Goal: Task Accomplishment & Management: Use online tool/utility

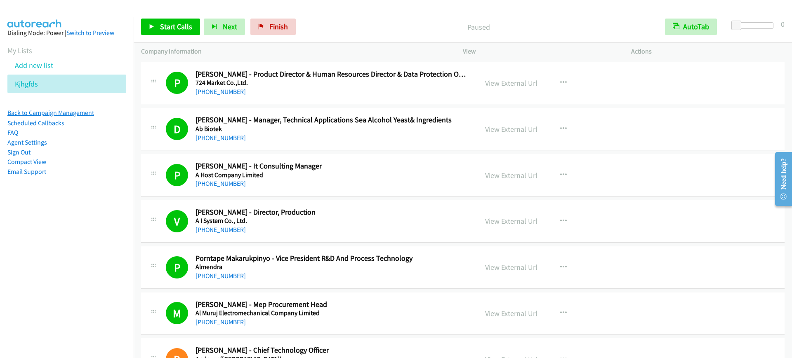
scroll to position [4601, 0]
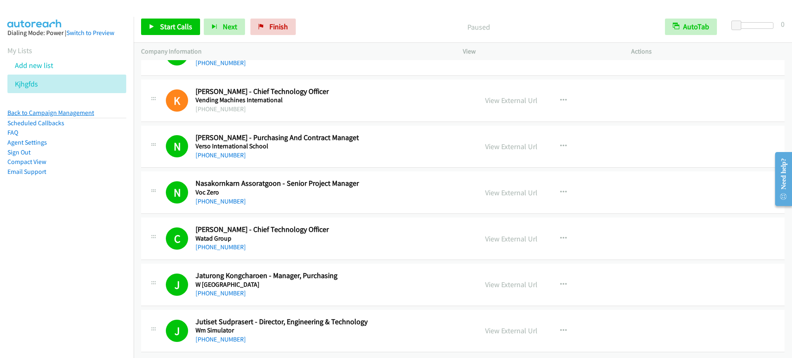
click at [44, 113] on link "Back to Campaign Management" at bounding box center [50, 113] width 87 height 8
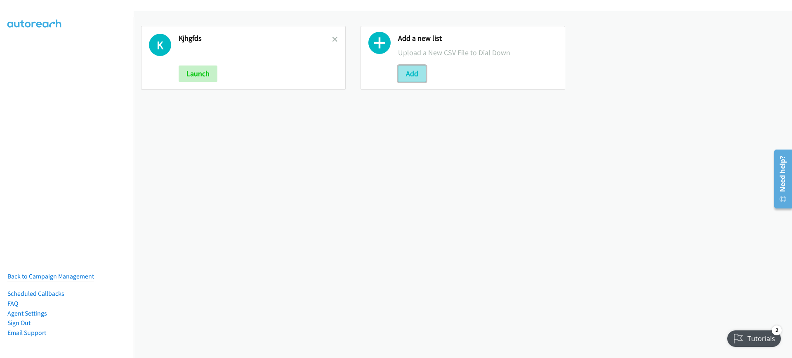
click at [412, 71] on button "Add" at bounding box center [412, 74] width 28 height 16
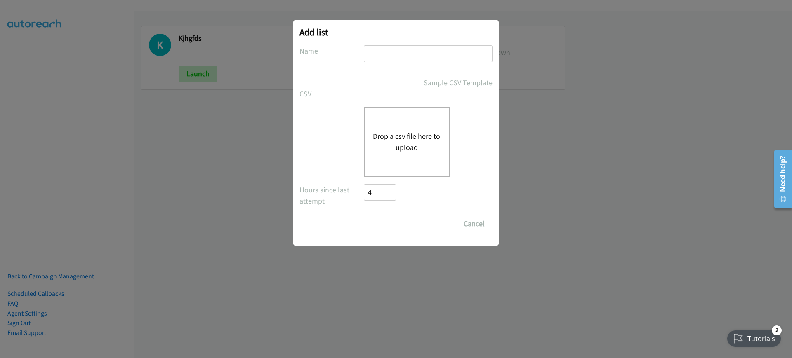
click at [404, 134] on button "Drop a csv file here to upload" at bounding box center [407, 142] width 68 height 22
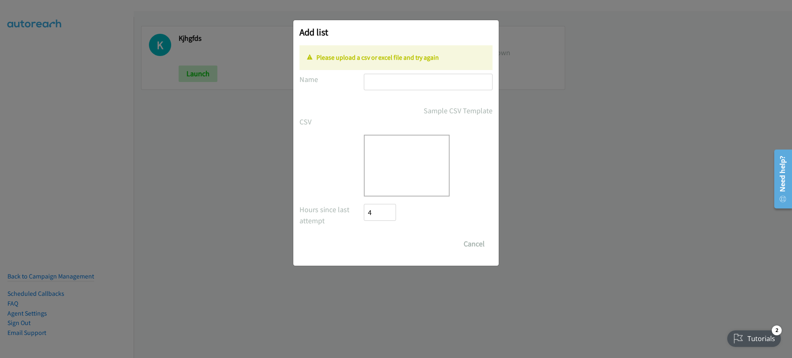
click at [416, 65] on div "Please upload a csv or excel file and try again" at bounding box center [395, 57] width 193 height 25
click at [403, 82] on input "text" at bounding box center [428, 82] width 129 height 17
type input "sgvfcvf"
click at [393, 167] on div "Drop a csv file here to upload" at bounding box center [407, 166] width 86 height 62
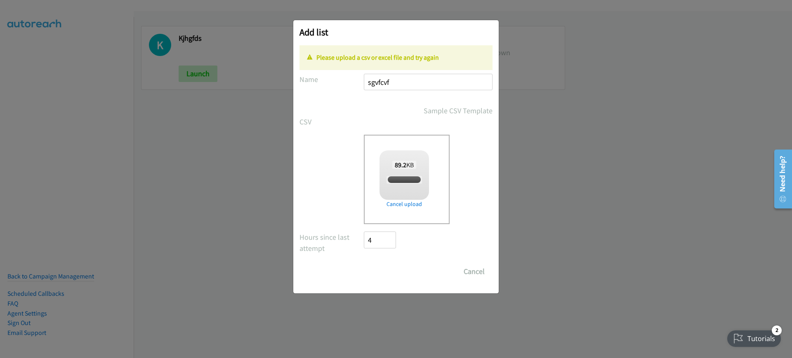
checkbox input "true"
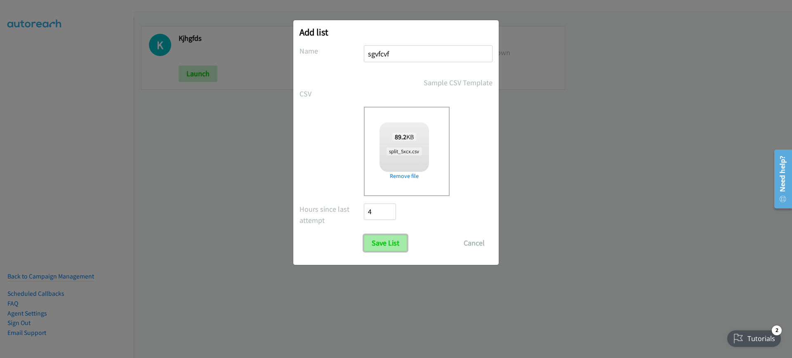
click at [390, 238] on input "Save List" at bounding box center [385, 243] width 43 height 16
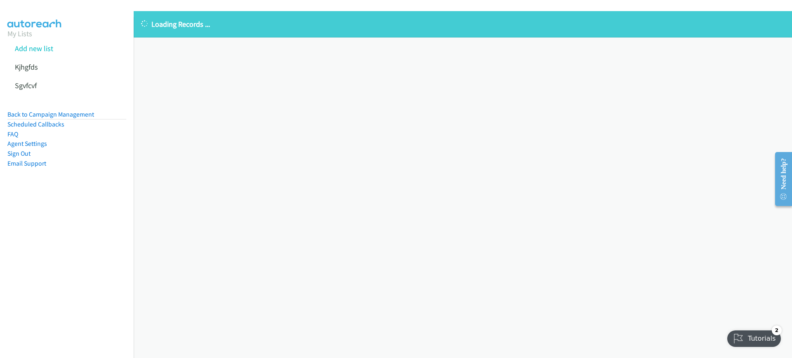
click at [245, 96] on div "Loading Records ... Sorry, something went wrong please try again." at bounding box center [463, 184] width 658 height 347
click at [81, 113] on link "Back to Campaign Management" at bounding box center [50, 115] width 87 height 8
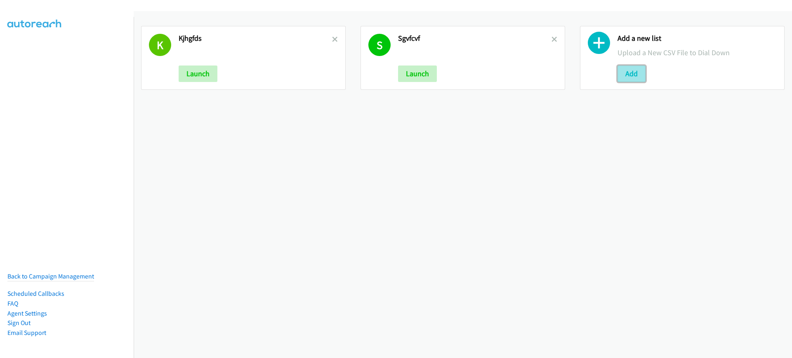
click at [628, 66] on button "Add" at bounding box center [631, 74] width 28 height 16
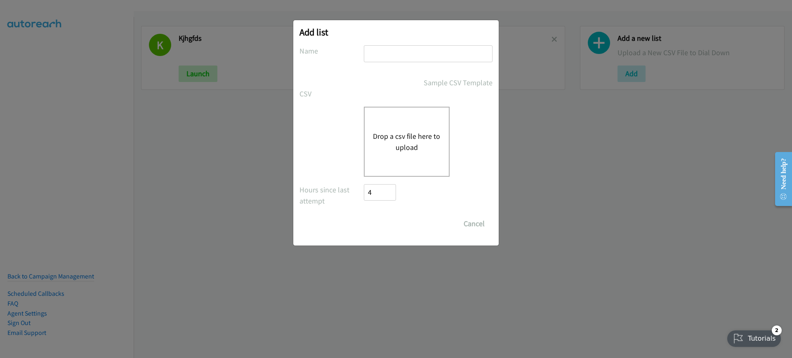
click at [436, 132] on button "Drop a csv file here to upload" at bounding box center [407, 142] width 68 height 22
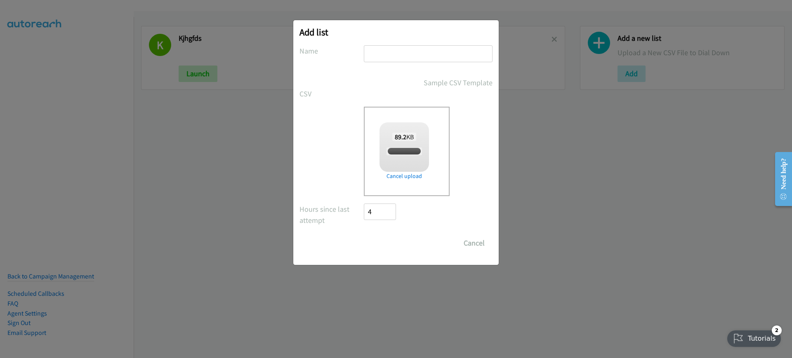
checkbox input "true"
click at [443, 58] on input "text" at bounding box center [428, 53] width 129 height 17
type input "cfcvb x"
drag, startPoint x: 444, startPoint y: 68, endPoint x: 404, endPoint y: 246, distance: 183.0
click at [404, 246] on input "Save List" at bounding box center [385, 243] width 43 height 16
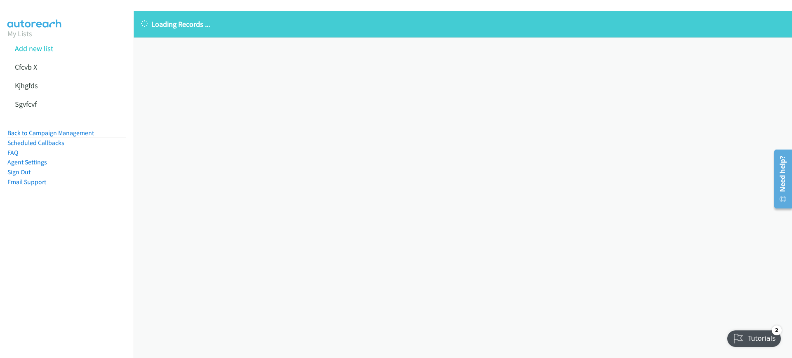
click at [312, 218] on div "Loading Records ... Sorry, something went wrong please try again." at bounding box center [463, 184] width 658 height 347
click at [83, 135] on link "Back to Campaign Management" at bounding box center [50, 133] width 87 height 8
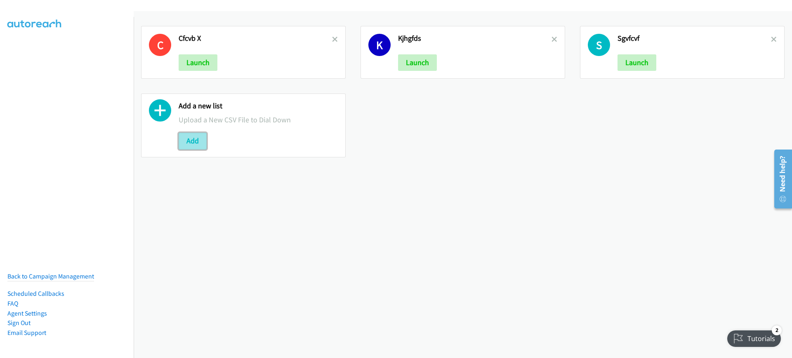
click at [201, 145] on button "Add" at bounding box center [193, 141] width 28 height 16
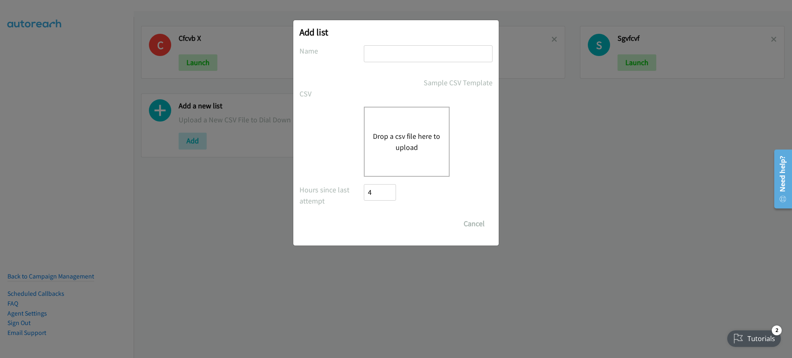
click at [388, 110] on div "Drop a csv file here to upload" at bounding box center [407, 142] width 86 height 70
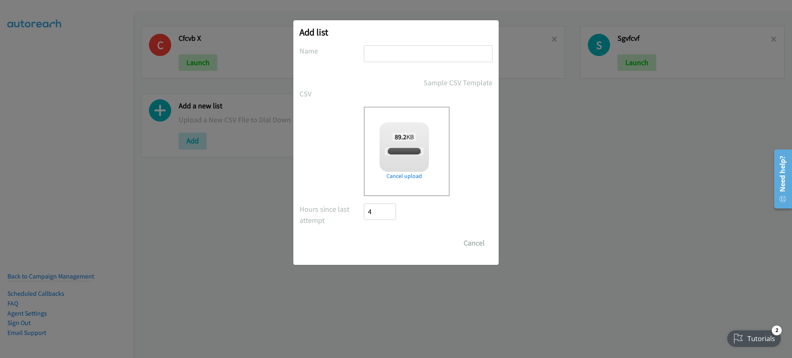
checkbox input "true"
click at [466, 61] on input "s" at bounding box center [428, 53] width 129 height 17
type input "sxcv c c"
click at [395, 248] on input "Save List" at bounding box center [385, 243] width 43 height 16
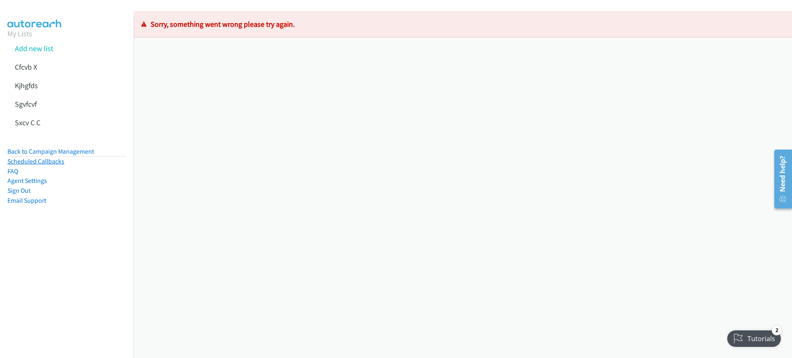
click at [38, 160] on link "Scheduled Callbacks" at bounding box center [35, 162] width 57 height 8
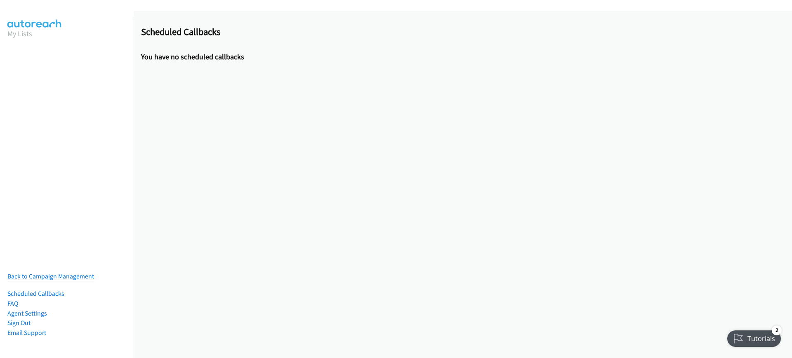
click at [68, 273] on link "Back to Campaign Management" at bounding box center [50, 277] width 87 height 8
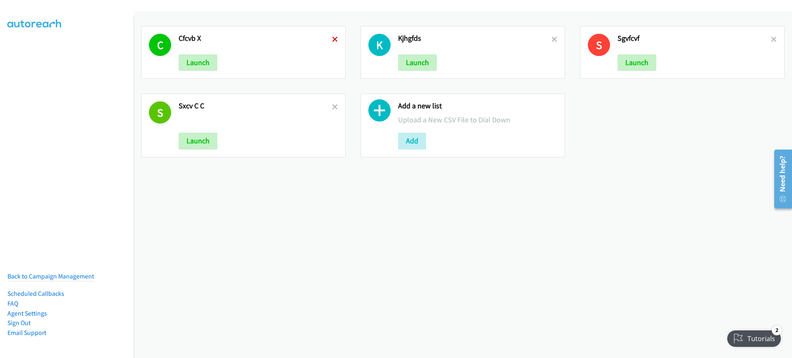
click at [333, 39] on icon at bounding box center [335, 40] width 6 height 6
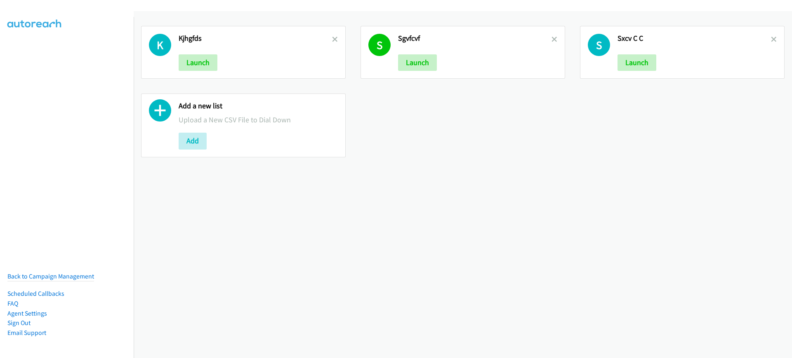
click at [333, 39] on icon at bounding box center [335, 40] width 6 height 6
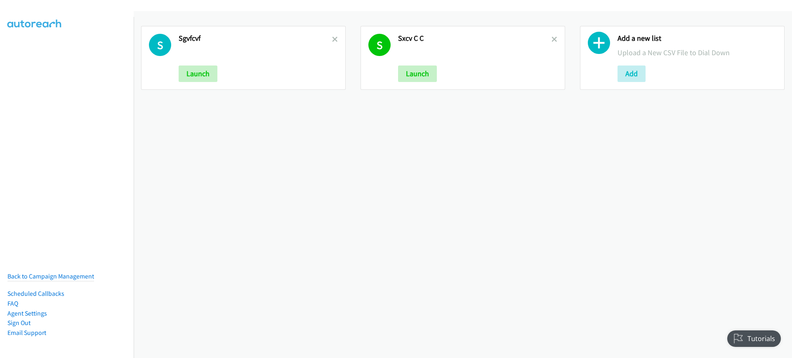
click at [333, 39] on icon at bounding box center [335, 40] width 6 height 6
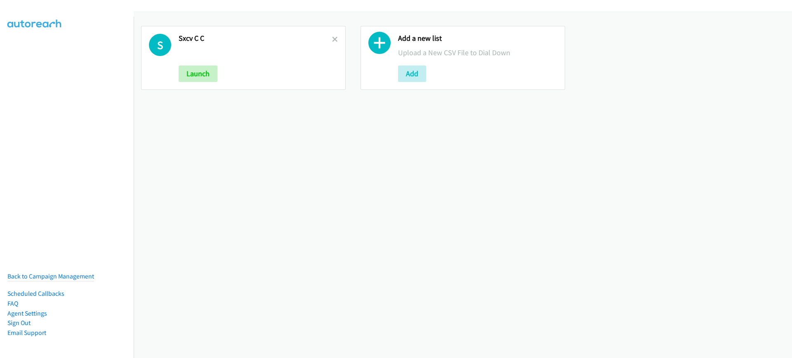
click at [333, 39] on icon at bounding box center [335, 40] width 6 height 6
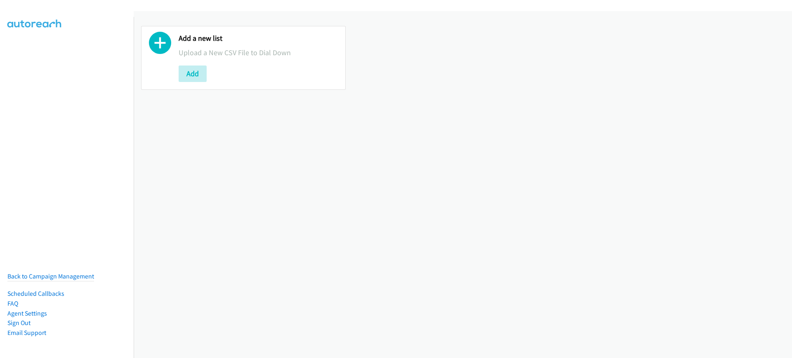
click at [168, 70] on div at bounding box center [160, 58] width 22 height 48
click at [196, 72] on button "Add" at bounding box center [193, 74] width 28 height 16
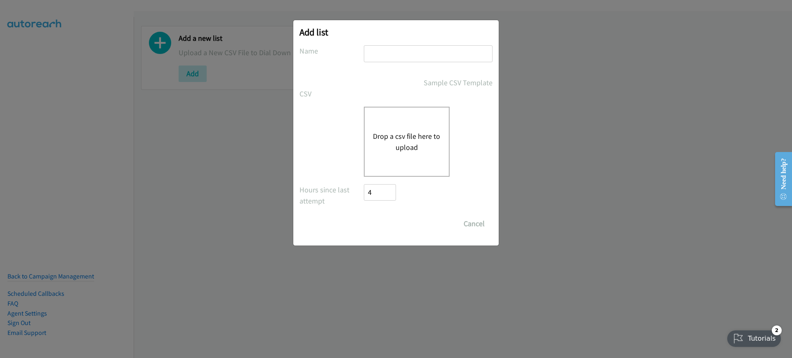
click at [349, 122] on div "Drop a csv file here to upload" at bounding box center [395, 142] width 193 height 70
click at [400, 128] on div "Drop a csv file here to upload" at bounding box center [407, 142] width 86 height 70
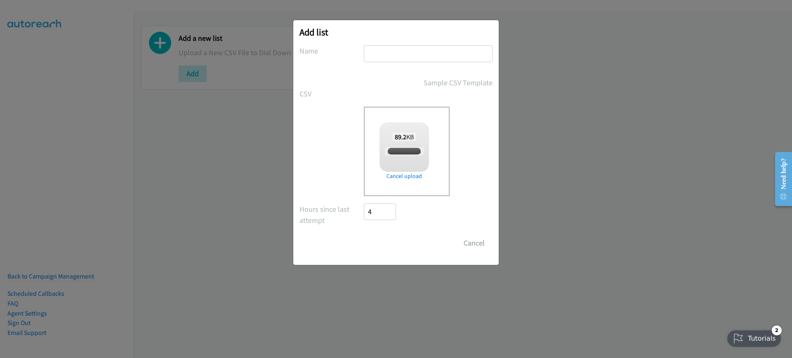
checkbox input "true"
drag, startPoint x: 409, startPoint y: 68, endPoint x: 418, endPoint y: 59, distance: 12.3
click at [412, 63] on div at bounding box center [428, 57] width 129 height 24
click at [419, 58] on input "s" at bounding box center [428, 53] width 129 height 17
type input "sdgvdfxcv bfgvc"
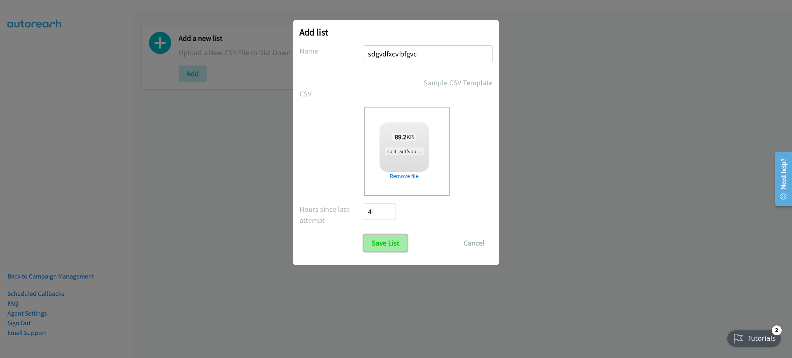
click at [382, 245] on input "Save List" at bounding box center [385, 243] width 43 height 16
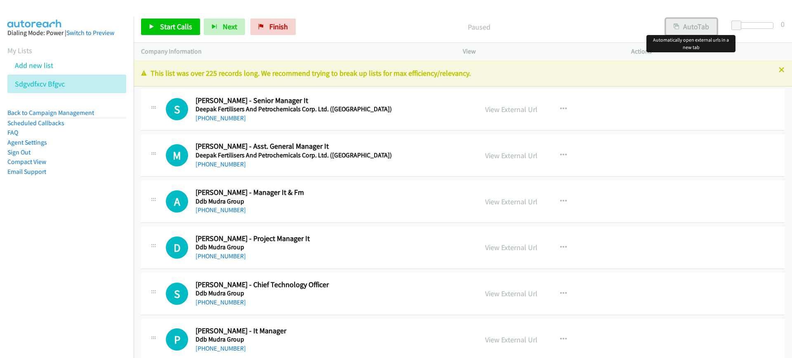
click at [688, 28] on button "AutoTab" at bounding box center [690, 27] width 51 height 16
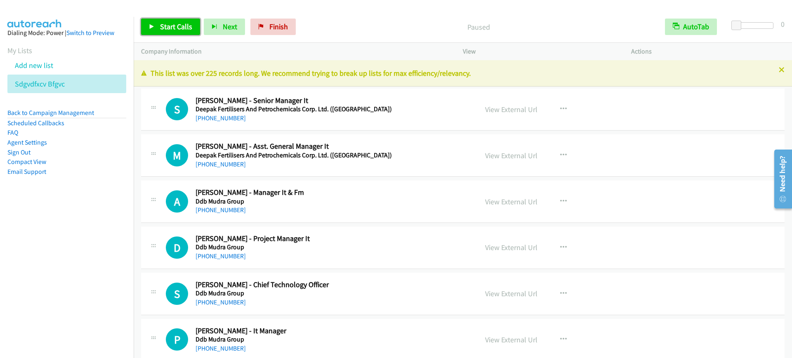
click at [158, 21] on link "Start Calls" at bounding box center [170, 27] width 59 height 16
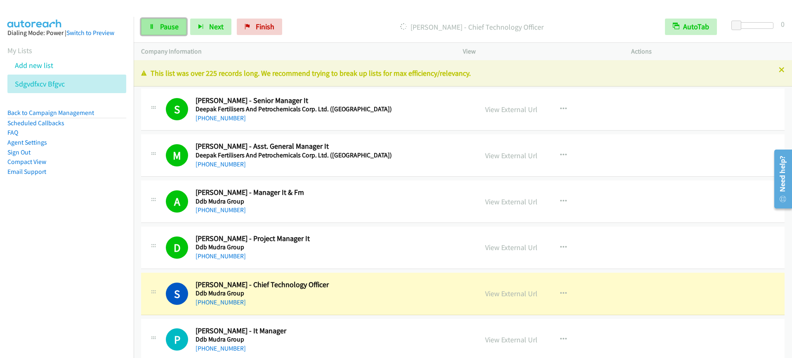
click at [158, 21] on link "Pause" at bounding box center [163, 27] width 45 height 16
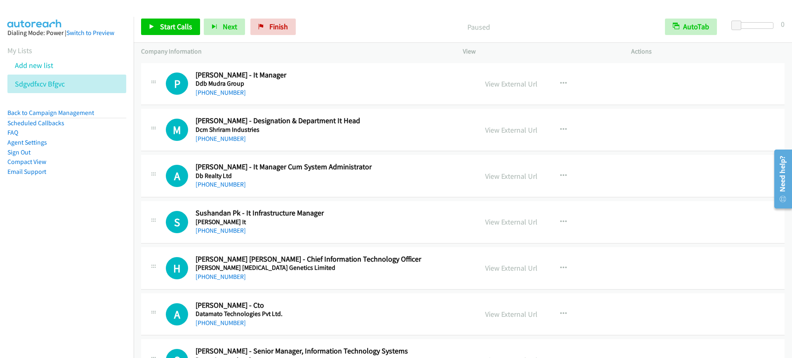
scroll to position [206, 0]
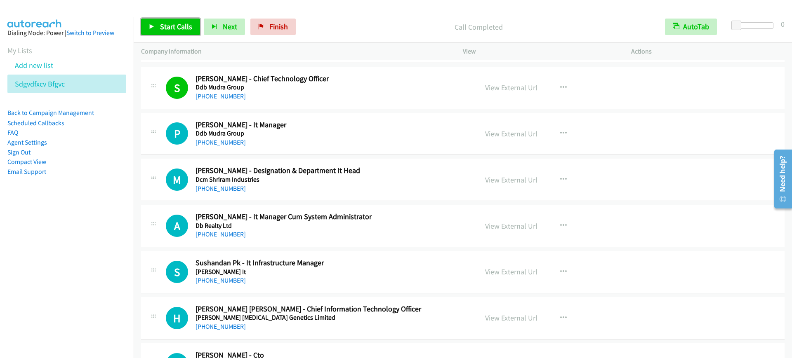
click at [161, 23] on span "Start Calls" at bounding box center [176, 26] width 32 height 9
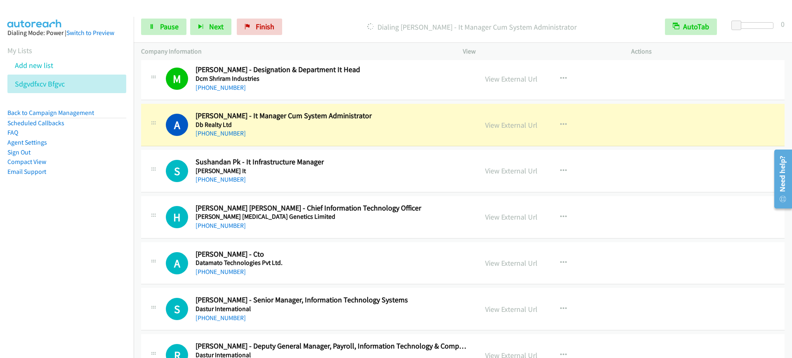
scroll to position [309, 0]
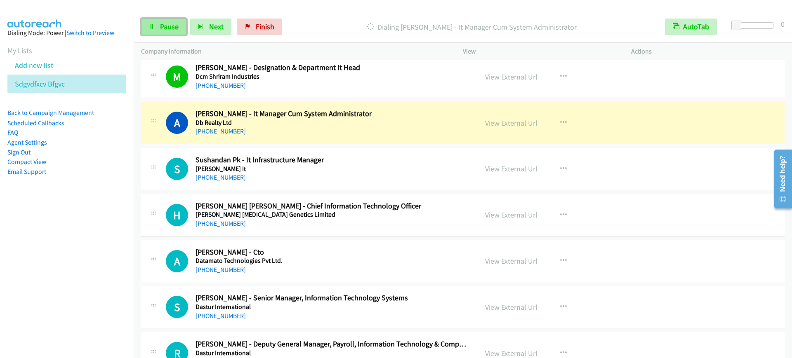
click at [178, 22] on link "Pause" at bounding box center [163, 27] width 45 height 16
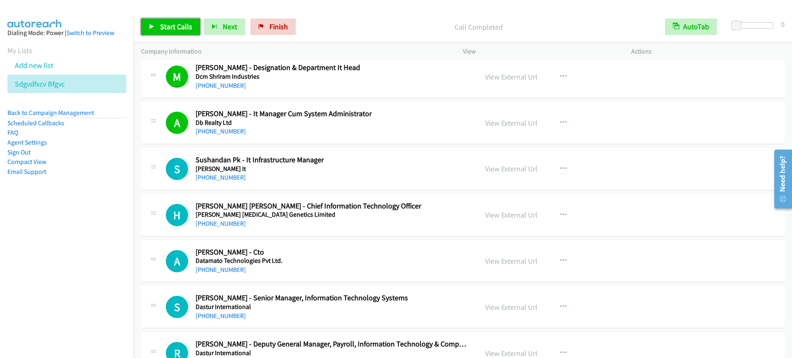
click at [178, 27] on span "Start Calls" at bounding box center [176, 26] width 32 height 9
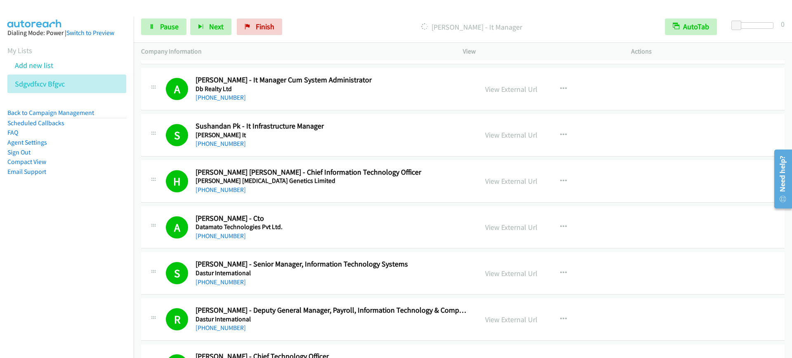
scroll to position [361, 0]
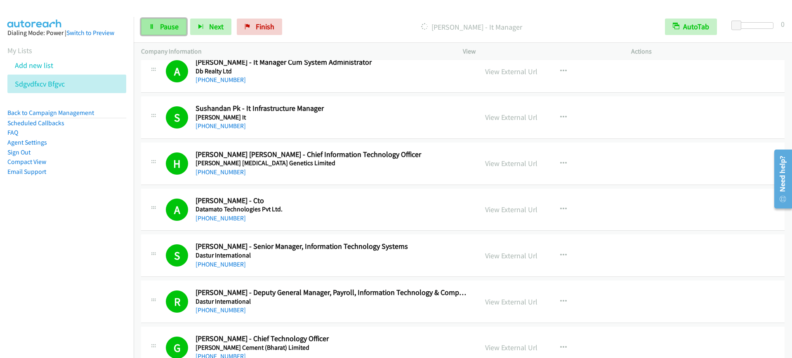
click at [157, 21] on link "Pause" at bounding box center [163, 27] width 45 height 16
click at [180, 23] on span "Start Calls" at bounding box center [176, 26] width 32 height 9
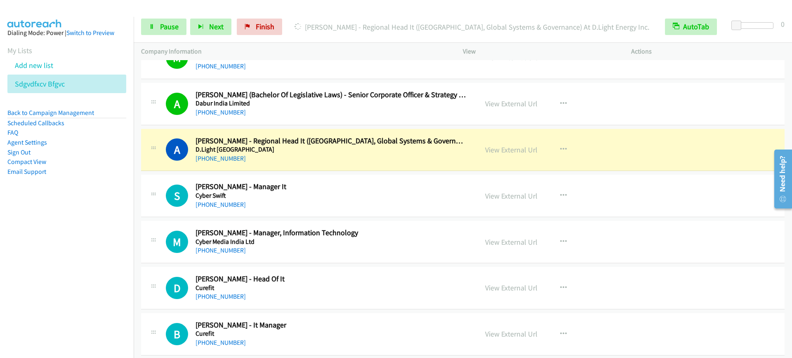
scroll to position [979, 0]
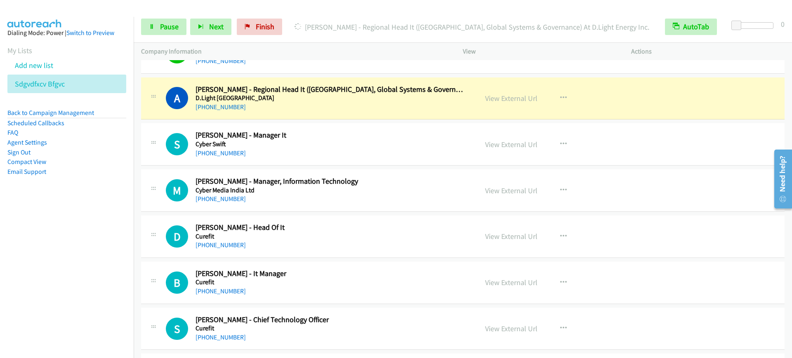
click at [320, 107] on div "[PHONE_NUMBER]" at bounding box center [330, 107] width 271 height 10
click at [160, 28] on span "Pause" at bounding box center [169, 26] width 19 height 9
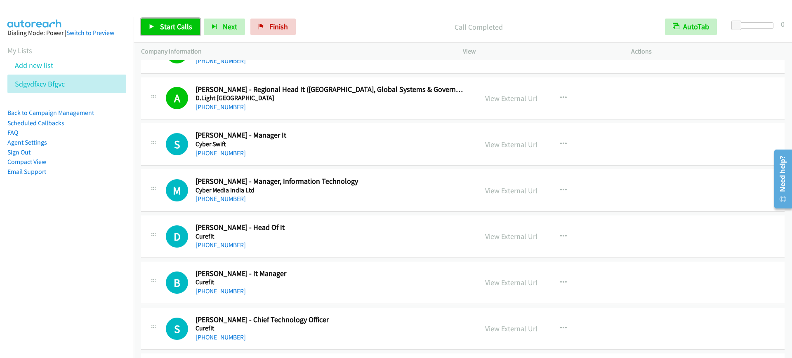
click at [158, 24] on link "Start Calls" at bounding box center [170, 27] width 59 height 16
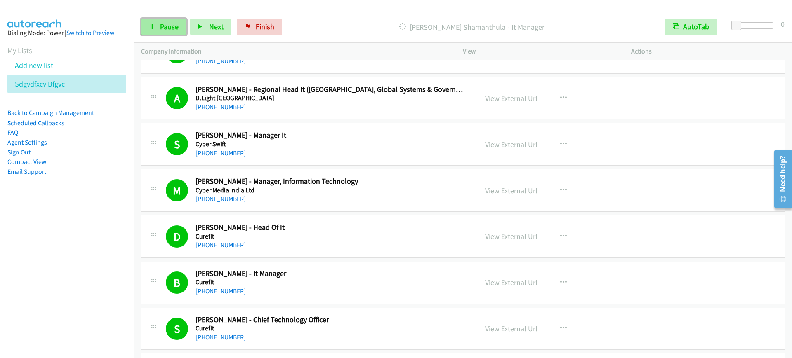
click at [169, 28] on span "Pause" at bounding box center [169, 26] width 19 height 9
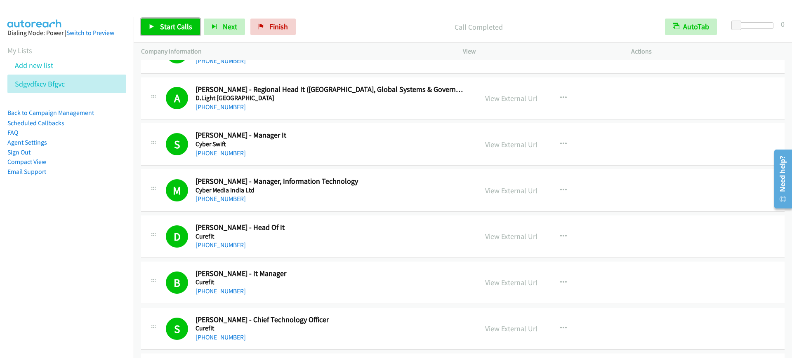
click at [188, 23] on span "Start Calls" at bounding box center [176, 26] width 32 height 9
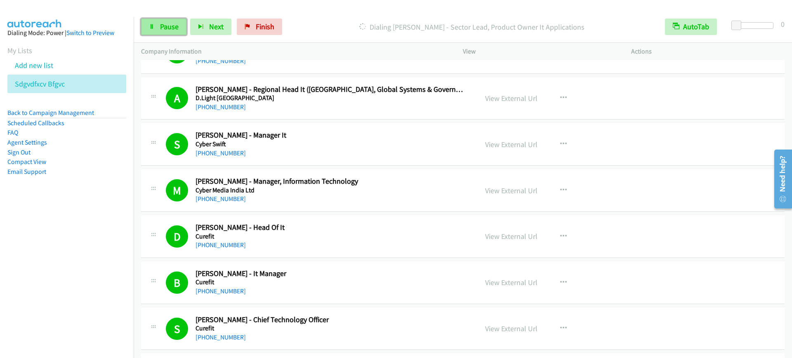
click at [164, 21] on link "Pause" at bounding box center [163, 27] width 45 height 16
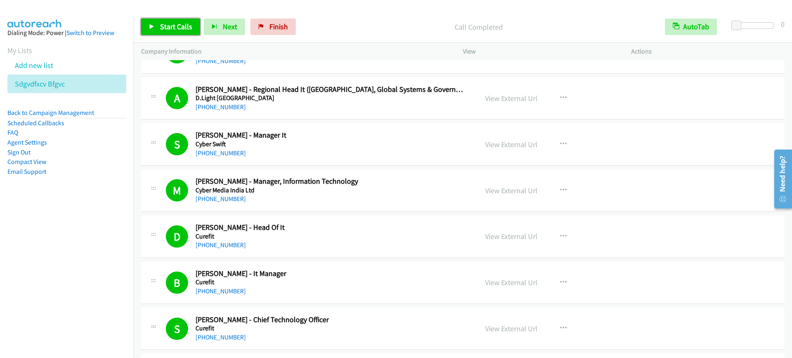
click at [188, 31] on span "Start Calls" at bounding box center [176, 26] width 32 height 9
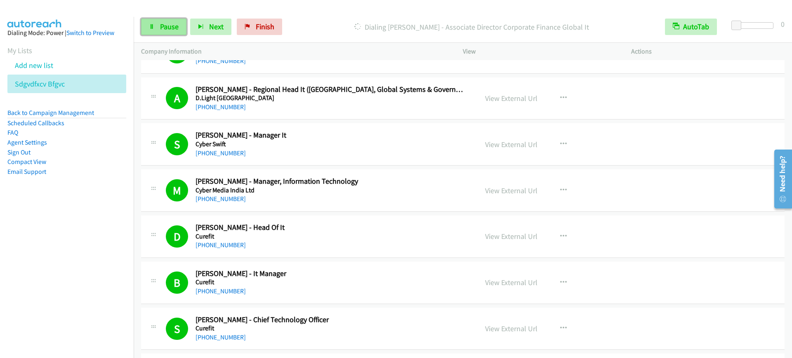
click at [167, 27] on span "Pause" at bounding box center [169, 26] width 19 height 9
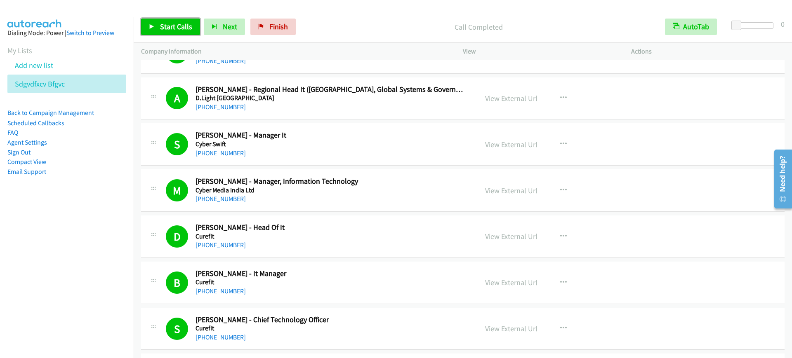
click at [178, 25] on span "Start Calls" at bounding box center [176, 26] width 32 height 9
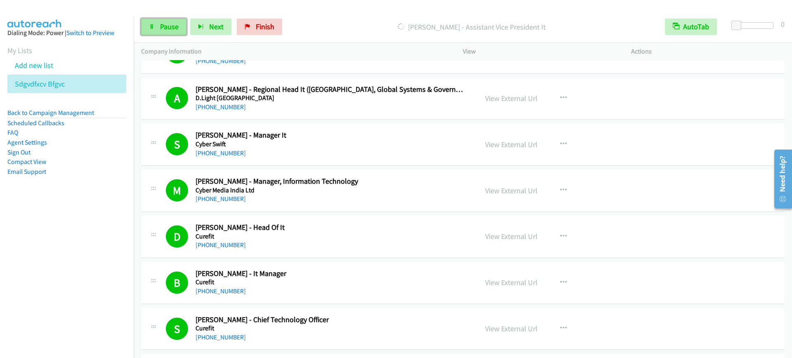
drag, startPoint x: 164, startPoint y: 31, endPoint x: 168, endPoint y: 34, distance: 5.0
click at [164, 31] on span "Pause" at bounding box center [169, 26] width 19 height 9
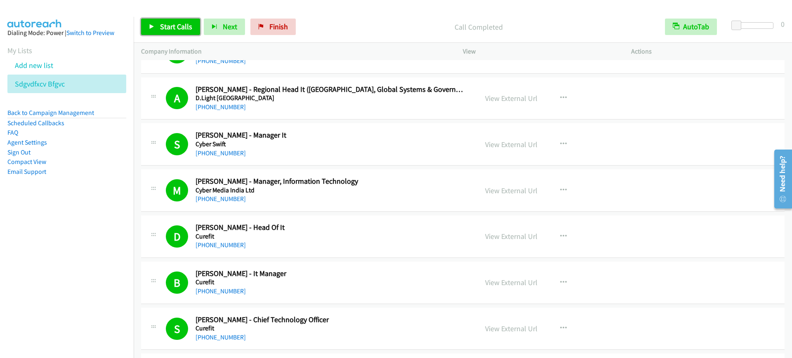
click at [162, 31] on span "Start Calls" at bounding box center [176, 26] width 32 height 9
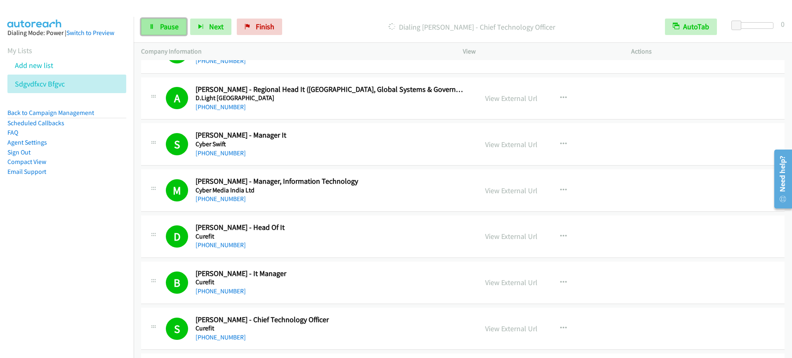
click at [162, 31] on span "Pause" at bounding box center [169, 26] width 19 height 9
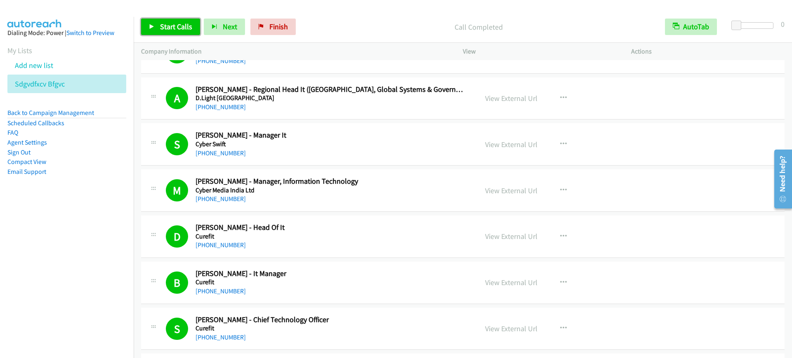
click at [172, 31] on span "Start Calls" at bounding box center [176, 26] width 32 height 9
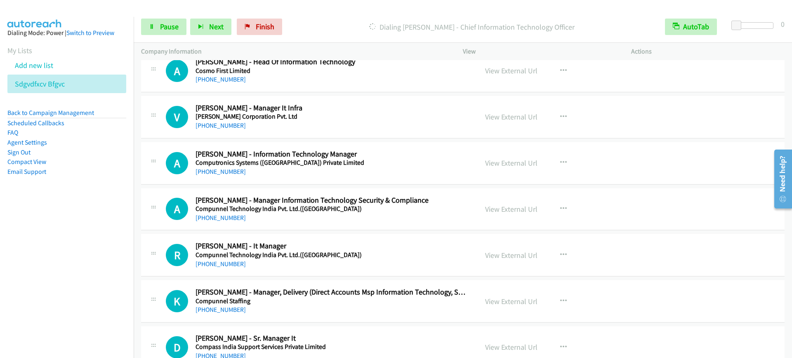
scroll to position [1959, 0]
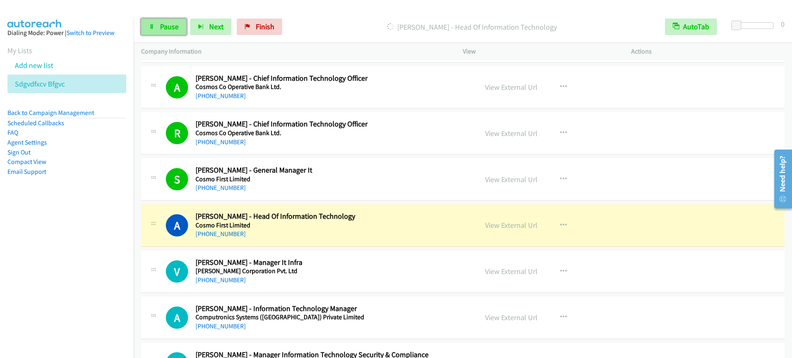
click at [164, 30] on span "Pause" at bounding box center [169, 26] width 19 height 9
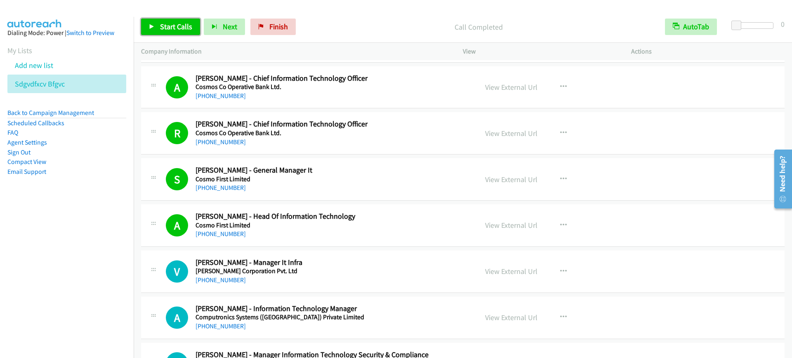
click at [165, 25] on span "Start Calls" at bounding box center [176, 26] width 32 height 9
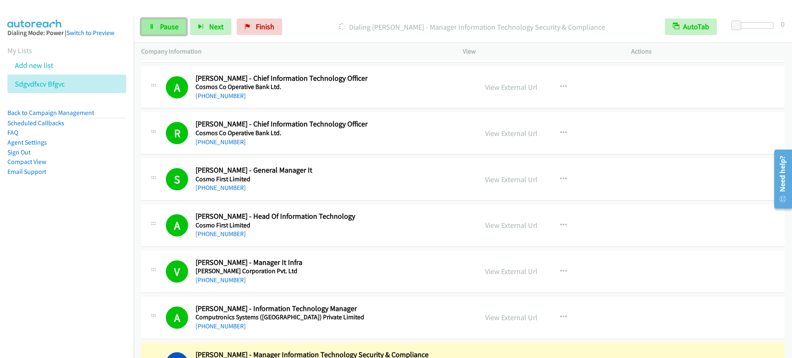
click at [171, 26] on span "Pause" at bounding box center [169, 26] width 19 height 9
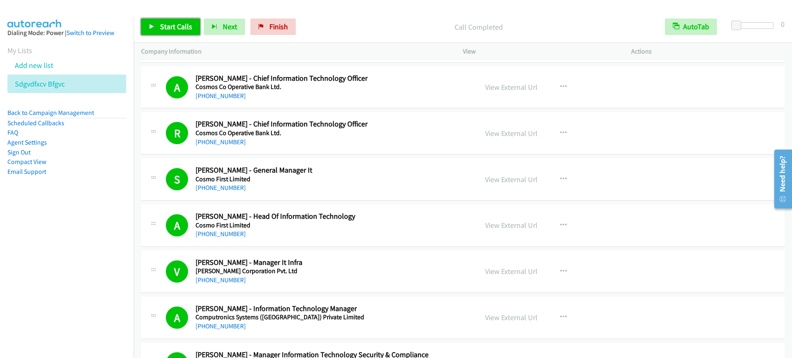
click at [171, 29] on span "Start Calls" at bounding box center [176, 26] width 32 height 9
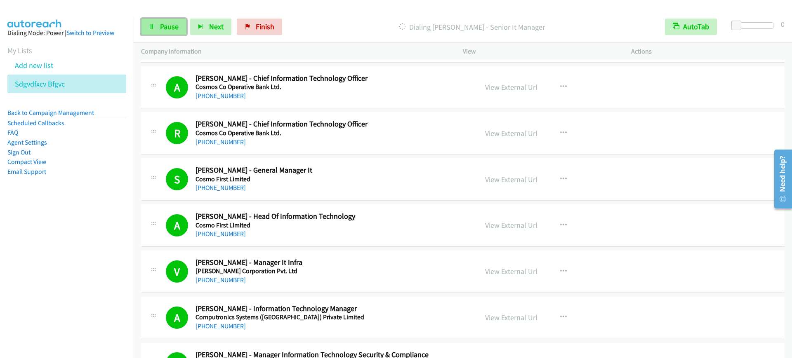
click at [163, 25] on span "Pause" at bounding box center [169, 26] width 19 height 9
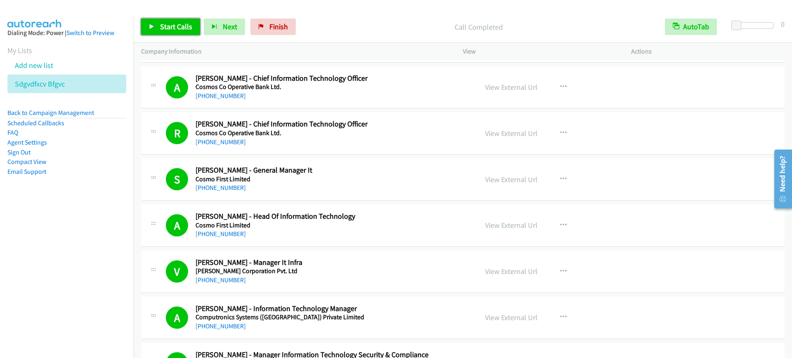
click at [171, 30] on span "Start Calls" at bounding box center [176, 26] width 32 height 9
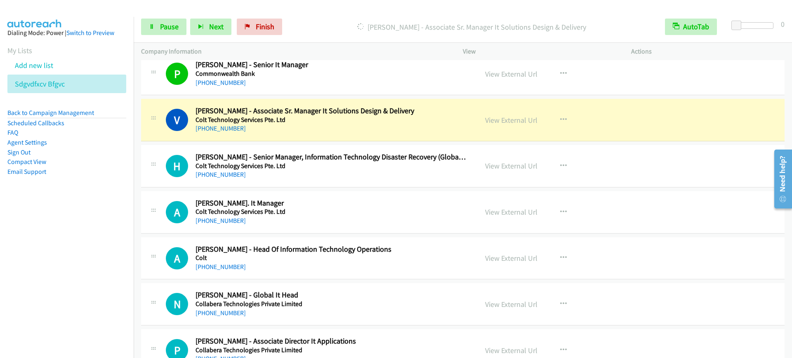
scroll to position [2525, 0]
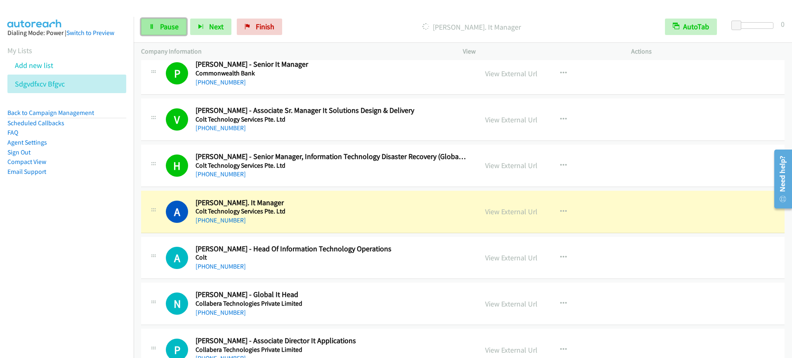
click at [164, 28] on span "Pause" at bounding box center [169, 26] width 19 height 9
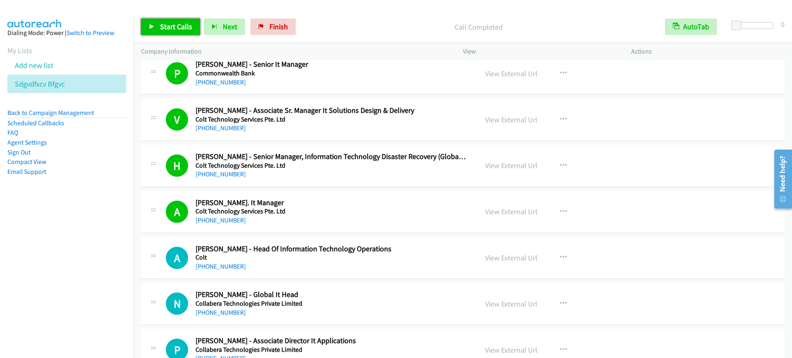
click at [155, 24] on link "Start Calls" at bounding box center [170, 27] width 59 height 16
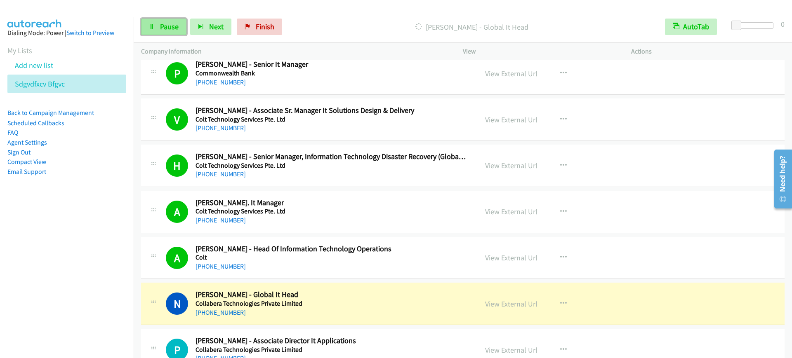
click at [169, 23] on span "Pause" at bounding box center [169, 26] width 19 height 9
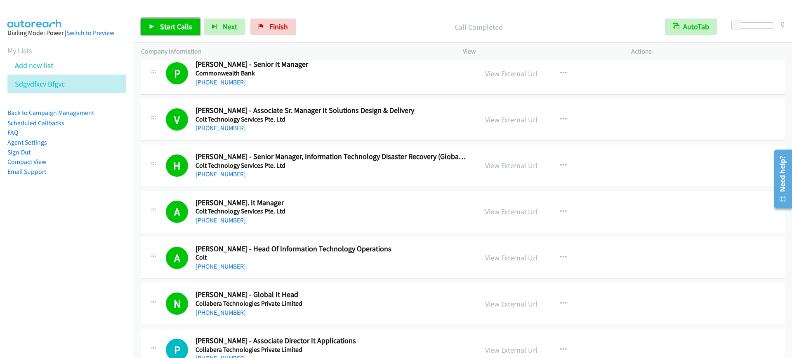
click at [174, 29] on span "Start Calls" at bounding box center [176, 26] width 32 height 9
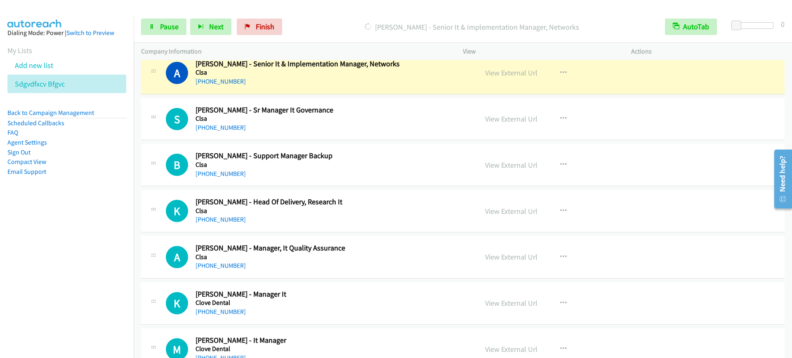
scroll to position [4123, 0]
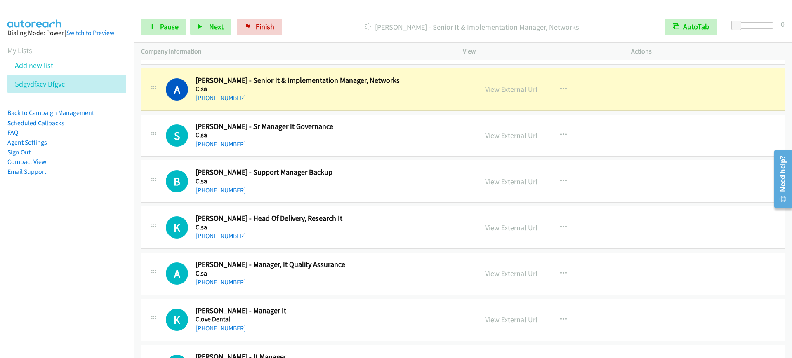
click at [338, 95] on div "[PHONE_NUMBER]" at bounding box center [330, 98] width 271 height 10
click at [163, 27] on span "Pause" at bounding box center [169, 26] width 19 height 9
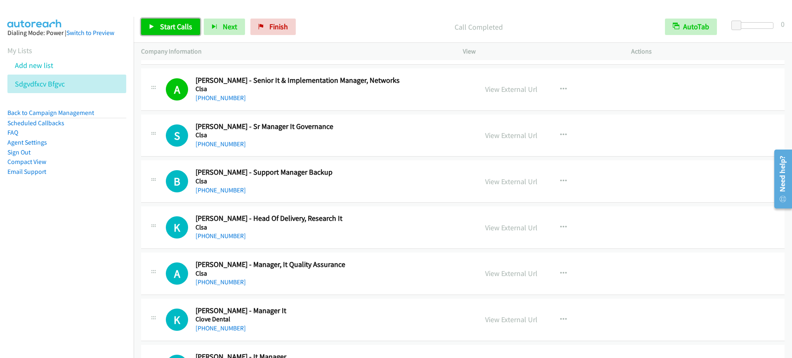
click at [159, 19] on link "Start Calls" at bounding box center [170, 27] width 59 height 16
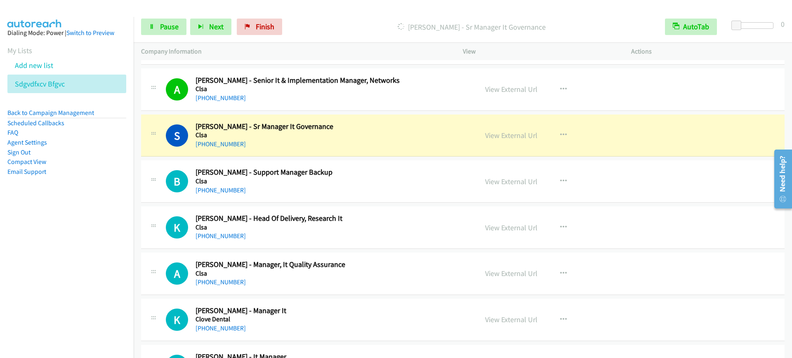
click at [324, 97] on div "[PHONE_NUMBER]" at bounding box center [330, 98] width 271 height 10
click at [515, 87] on link "View External Url" at bounding box center [511, 89] width 52 height 9
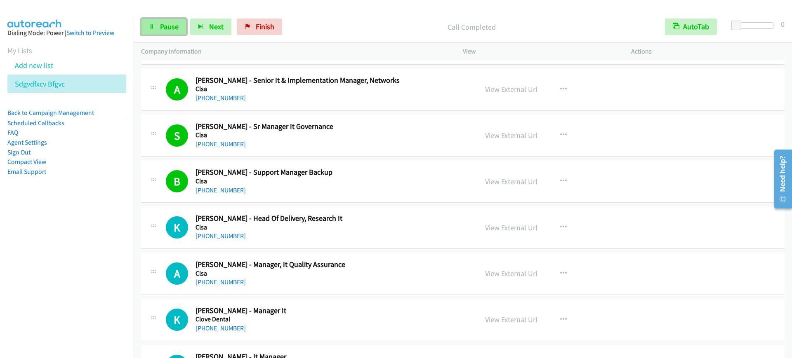
click at [162, 28] on span "Pause" at bounding box center [169, 26] width 19 height 9
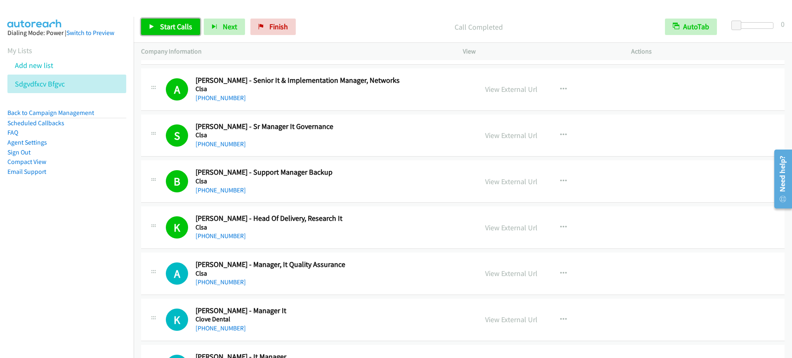
click at [181, 34] on link "Start Calls" at bounding box center [170, 27] width 59 height 16
click at [159, 25] on link "Pause" at bounding box center [163, 27] width 45 height 16
click at [156, 27] on link "Start Calls" at bounding box center [170, 27] width 59 height 16
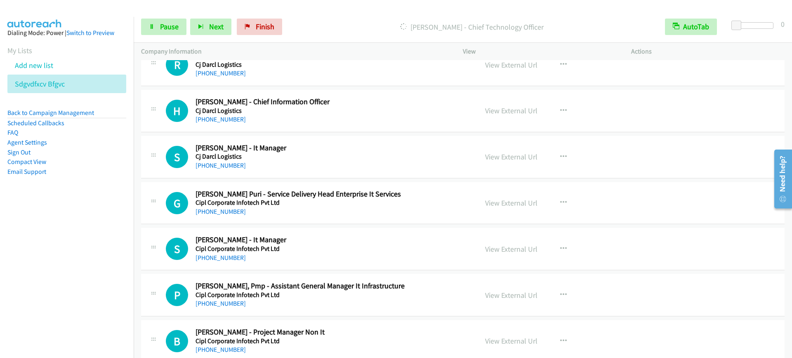
scroll to position [4690, 0]
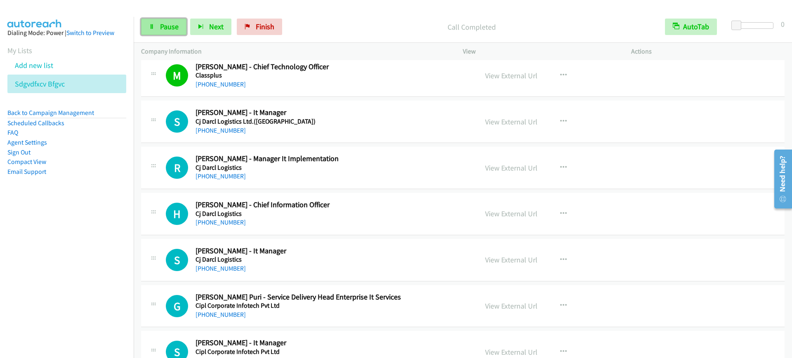
click at [176, 26] on span "Pause" at bounding box center [169, 26] width 19 height 9
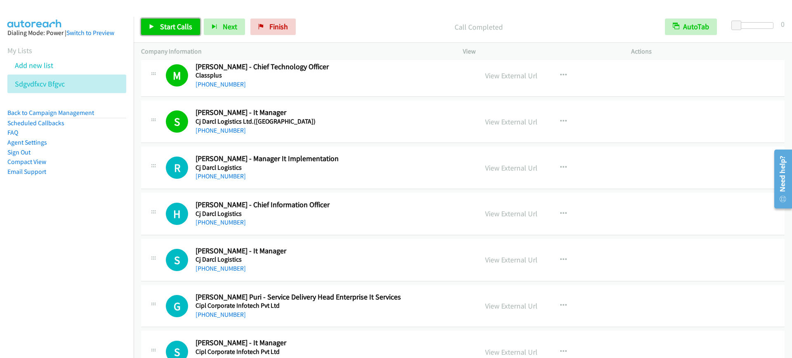
click at [169, 26] on span "Start Calls" at bounding box center [176, 26] width 32 height 9
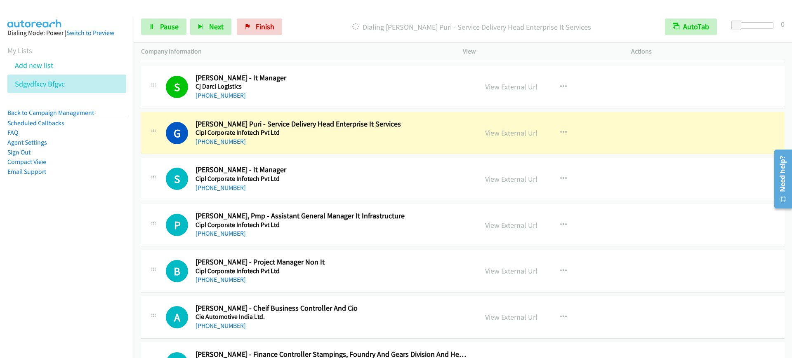
scroll to position [4896, 0]
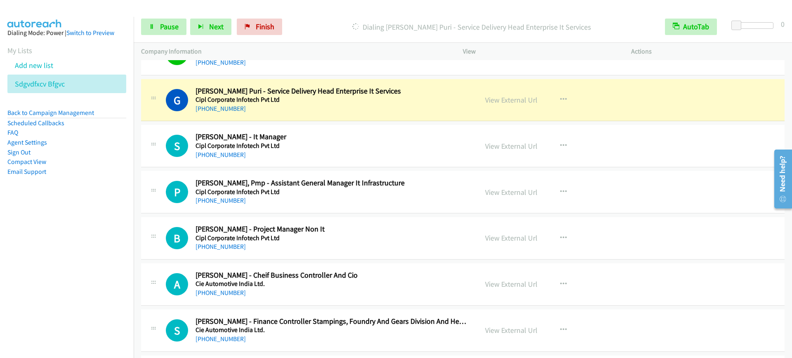
click at [311, 114] on div "G Callback Scheduled [PERSON_NAME] Puri - Service Delivery Head Enterprise It S…" at bounding box center [462, 100] width 643 height 42
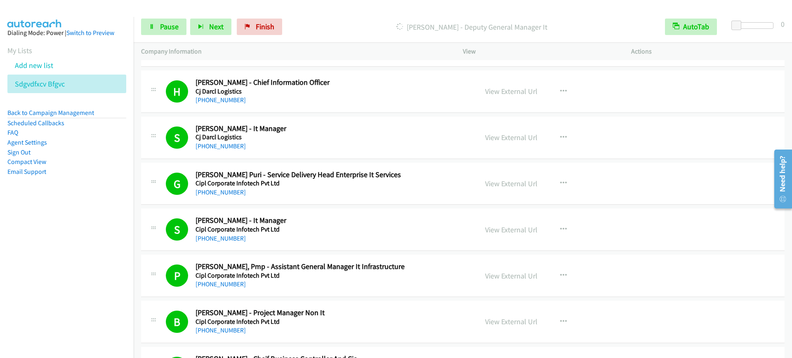
scroll to position [4793, 0]
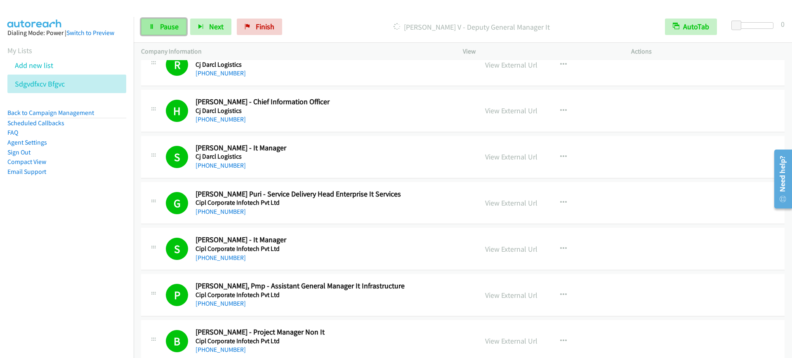
drag, startPoint x: 163, startPoint y: 24, endPoint x: 171, endPoint y: 35, distance: 13.4
click at [163, 24] on span "Pause" at bounding box center [169, 26] width 19 height 9
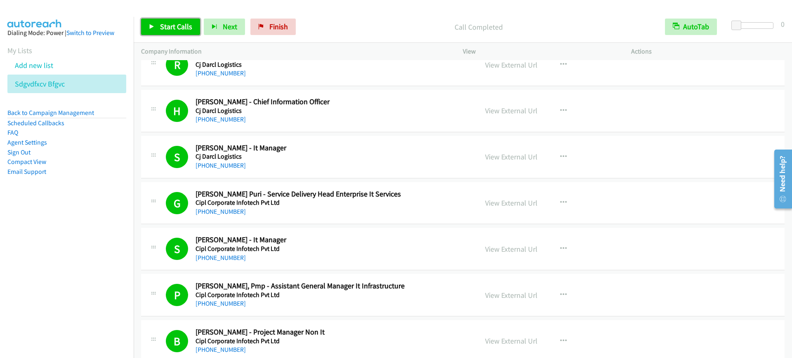
click at [158, 33] on link "Start Calls" at bounding box center [170, 27] width 59 height 16
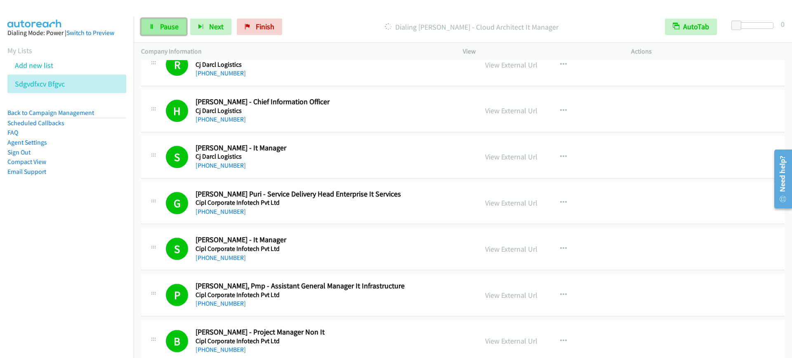
click at [169, 26] on span "Pause" at bounding box center [169, 26] width 19 height 9
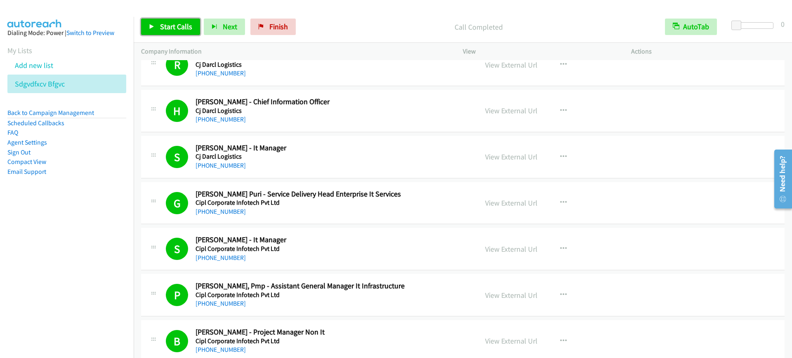
click at [165, 22] on span "Start Calls" at bounding box center [176, 26] width 32 height 9
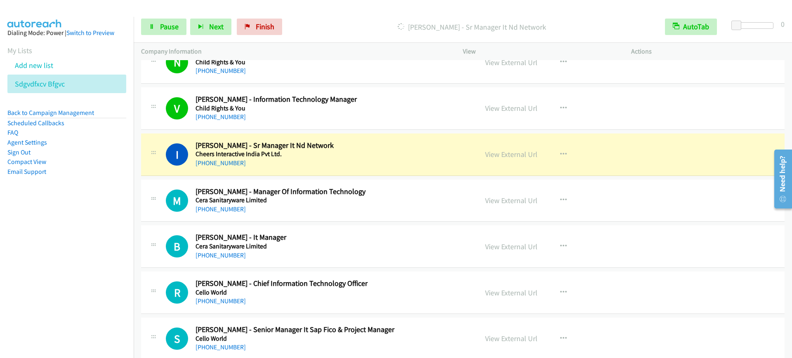
scroll to position [6288, 0]
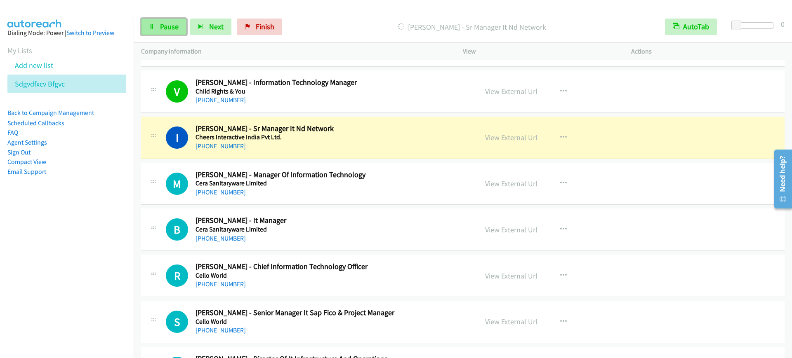
click at [153, 31] on link "Pause" at bounding box center [163, 27] width 45 height 16
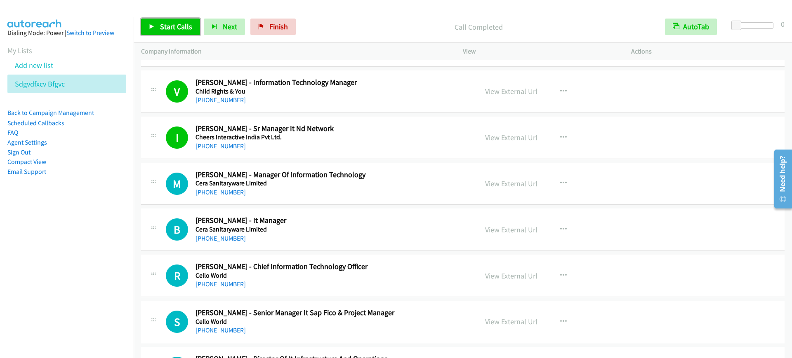
click at [166, 30] on span "Start Calls" at bounding box center [176, 26] width 32 height 9
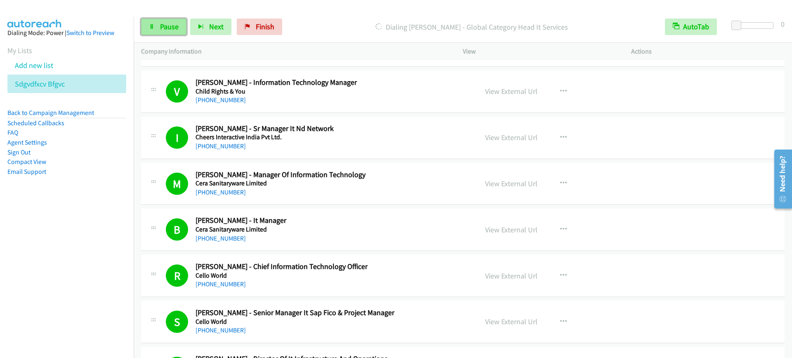
click at [162, 25] on span "Pause" at bounding box center [169, 26] width 19 height 9
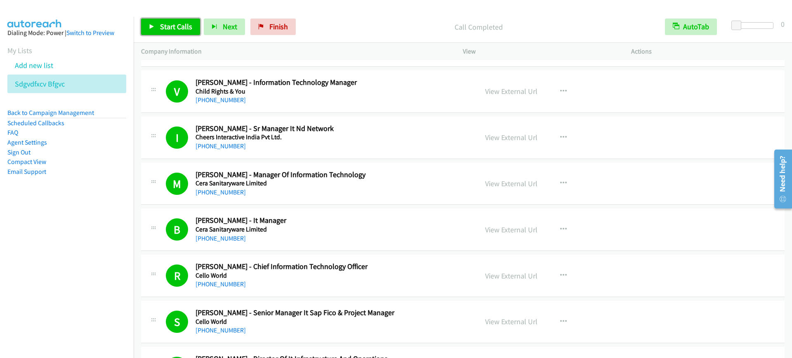
click at [174, 29] on span "Start Calls" at bounding box center [176, 26] width 32 height 9
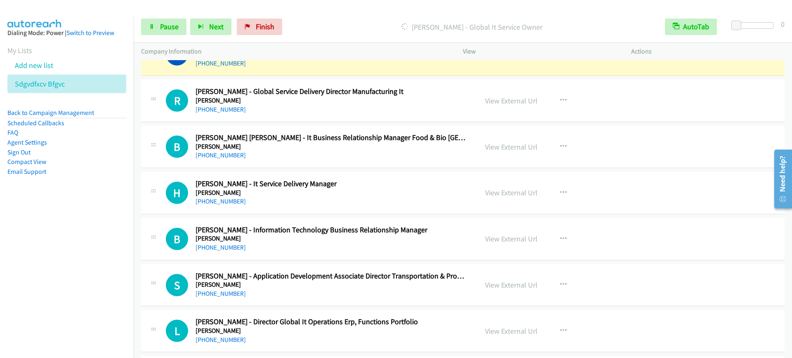
scroll to position [6906, 0]
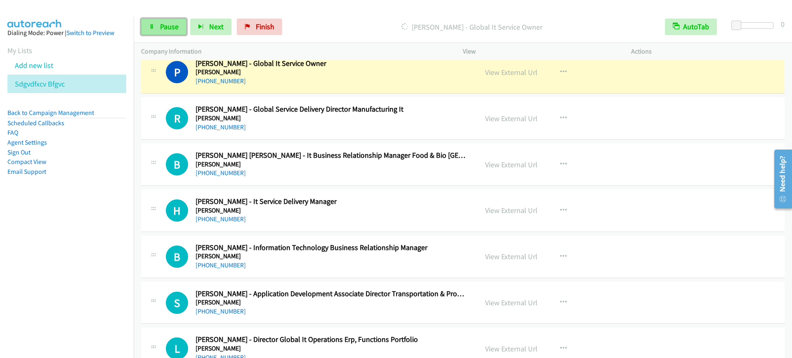
click at [156, 30] on link "Pause" at bounding box center [163, 27] width 45 height 16
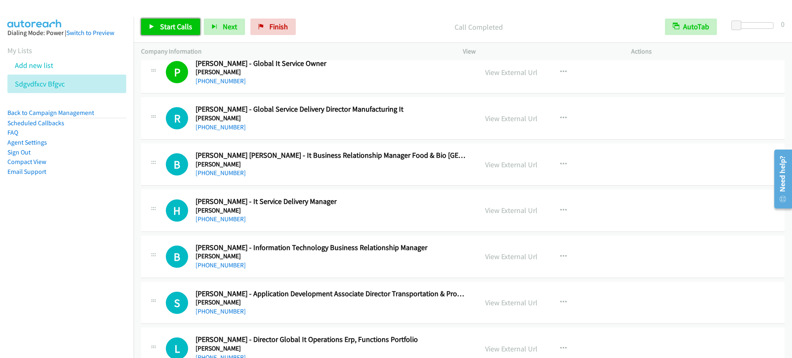
click at [165, 22] on span "Start Calls" at bounding box center [176, 26] width 32 height 9
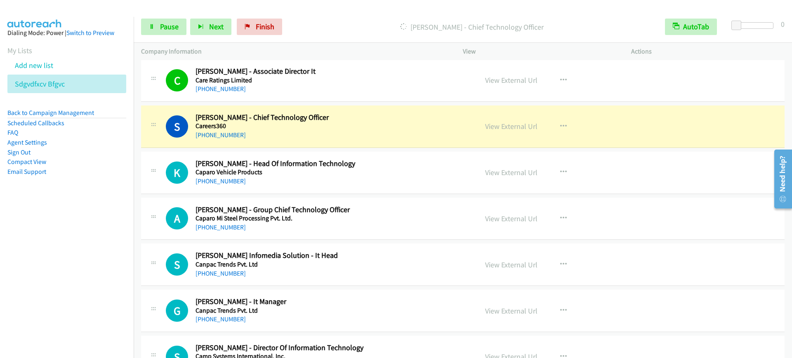
scroll to position [7319, 0]
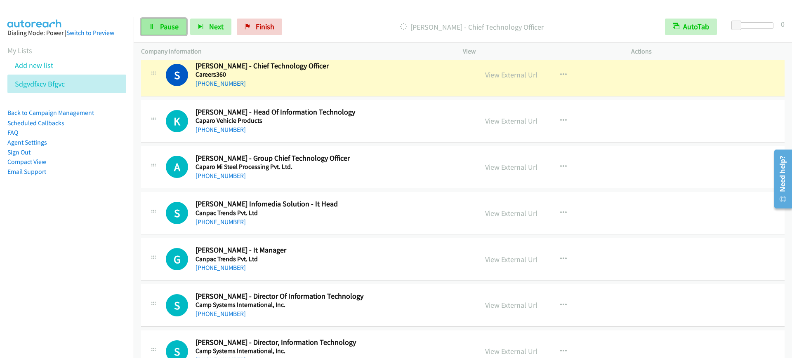
click at [172, 28] on span "Pause" at bounding box center [169, 26] width 19 height 9
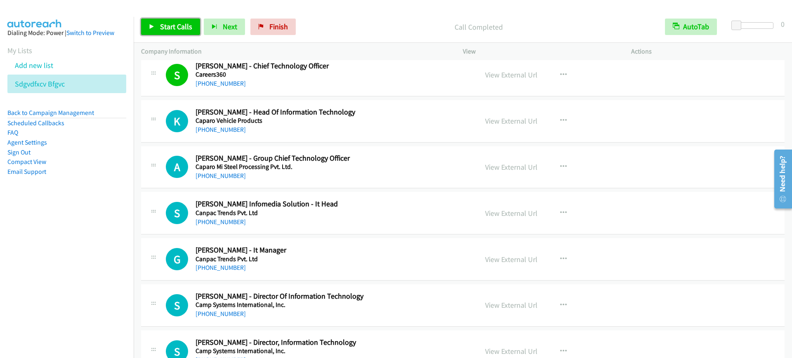
click at [172, 19] on link "Start Calls" at bounding box center [170, 27] width 59 height 16
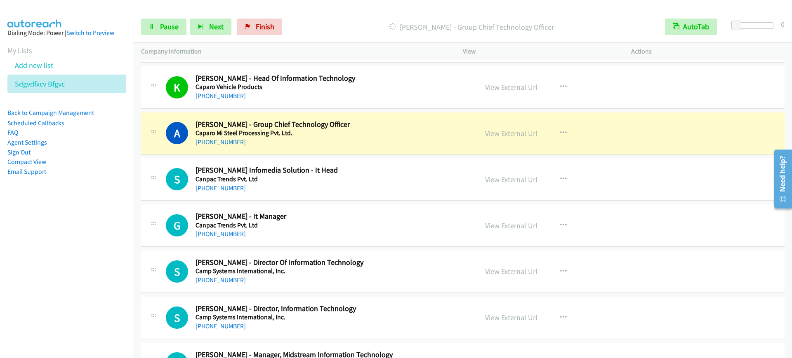
scroll to position [7370, 0]
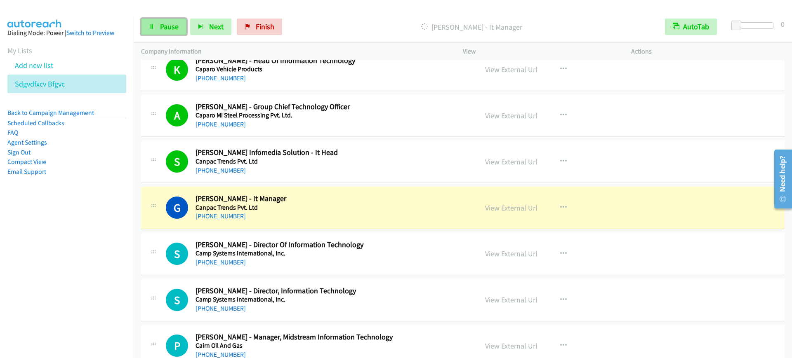
click at [170, 30] on span "Pause" at bounding box center [169, 26] width 19 height 9
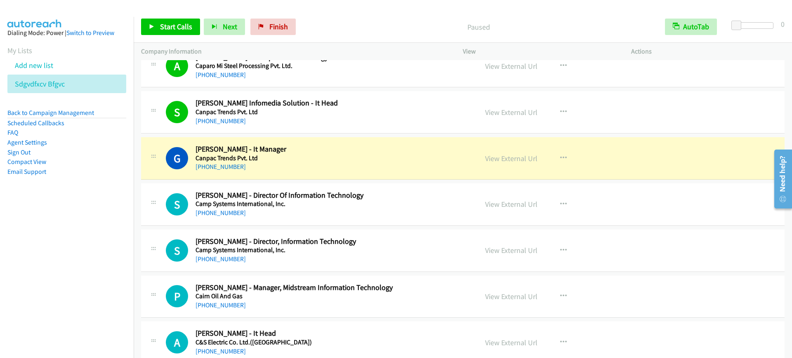
scroll to position [7473, 0]
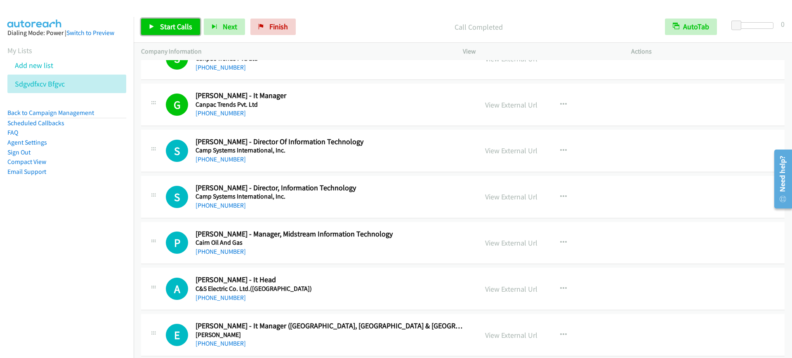
click at [182, 24] on span "Start Calls" at bounding box center [176, 26] width 32 height 9
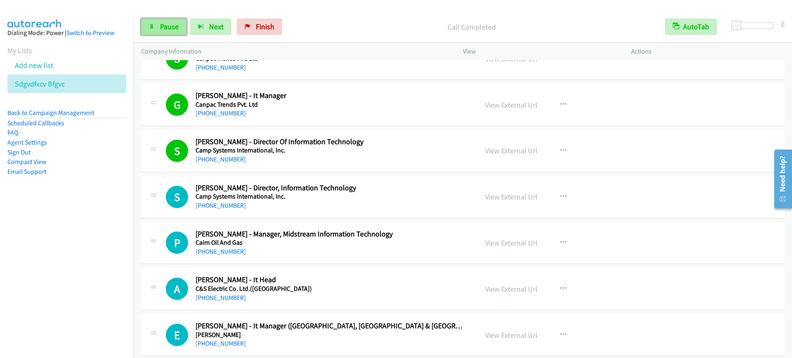
click at [158, 21] on link "Pause" at bounding box center [163, 27] width 45 height 16
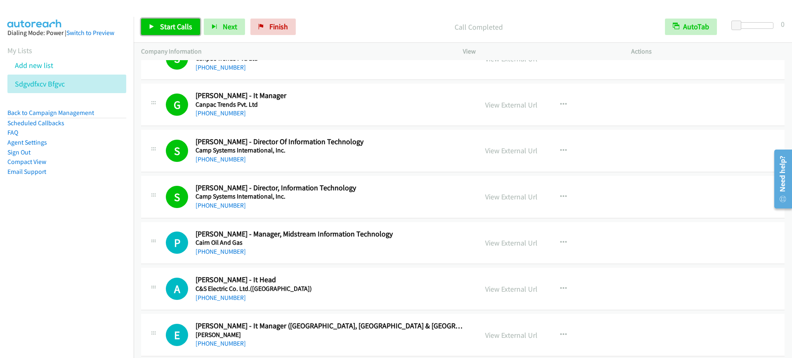
click at [165, 21] on link "Start Calls" at bounding box center [170, 27] width 59 height 16
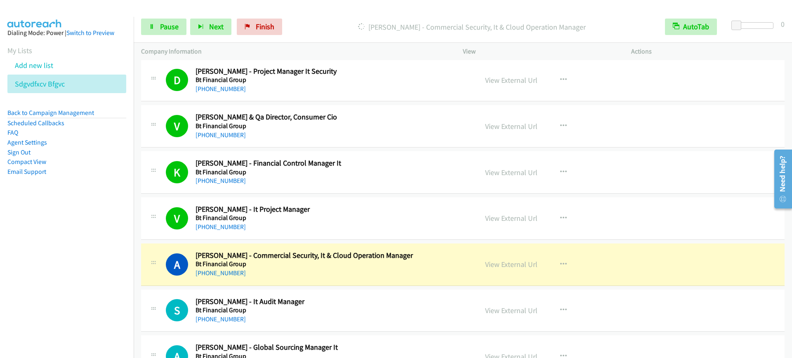
scroll to position [8246, 0]
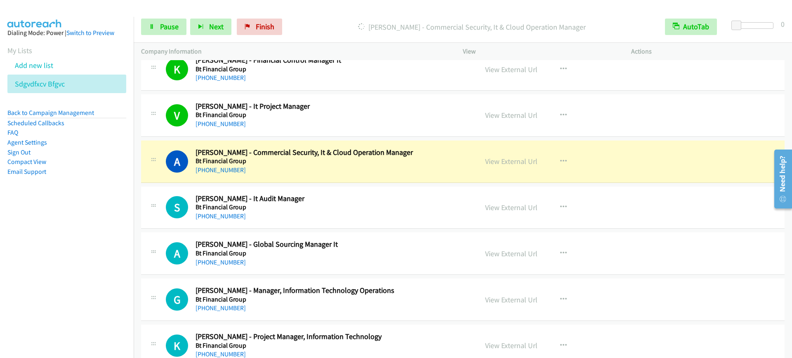
click at [395, 166] on div "[PHONE_NUMBER]" at bounding box center [330, 170] width 271 height 10
click at [171, 27] on span "Pause" at bounding box center [169, 26] width 19 height 9
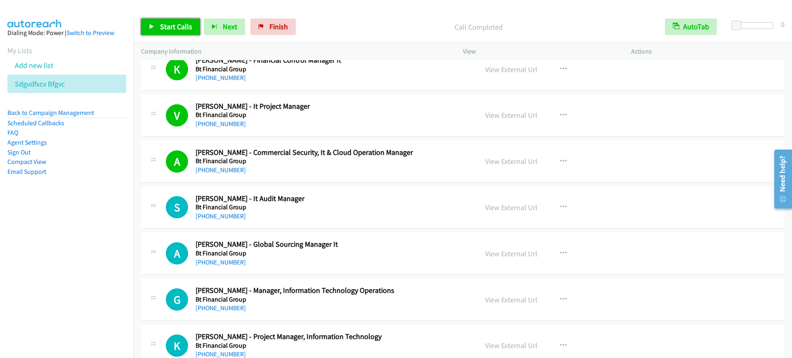
click at [156, 30] on link "Start Calls" at bounding box center [170, 27] width 59 height 16
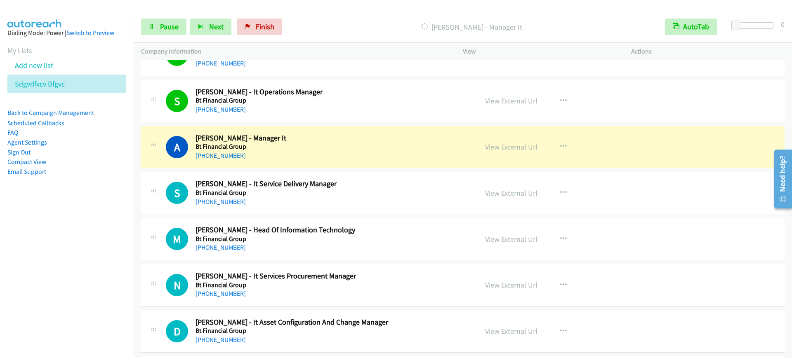
scroll to position [8556, 0]
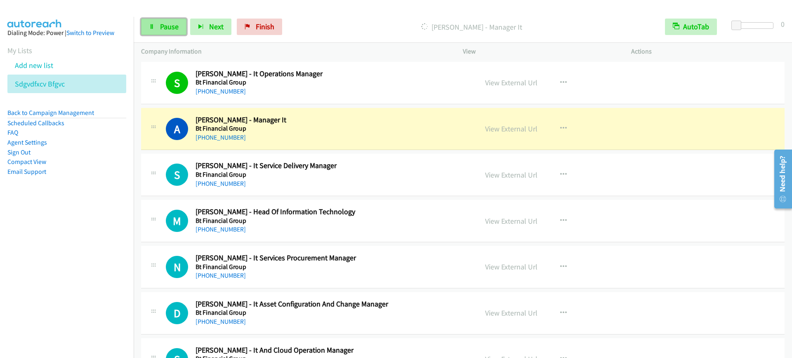
click at [165, 26] on span "Pause" at bounding box center [169, 26] width 19 height 9
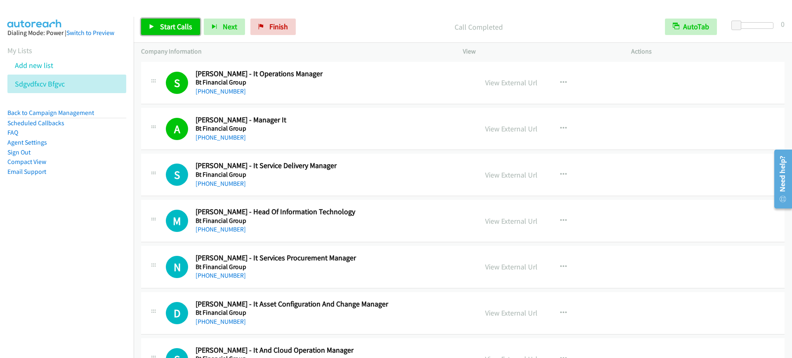
click at [172, 27] on span "Start Calls" at bounding box center [176, 26] width 32 height 9
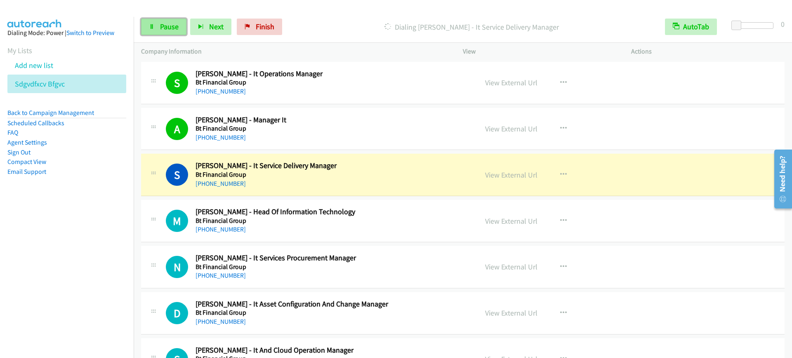
click at [158, 28] on link "Pause" at bounding box center [163, 27] width 45 height 16
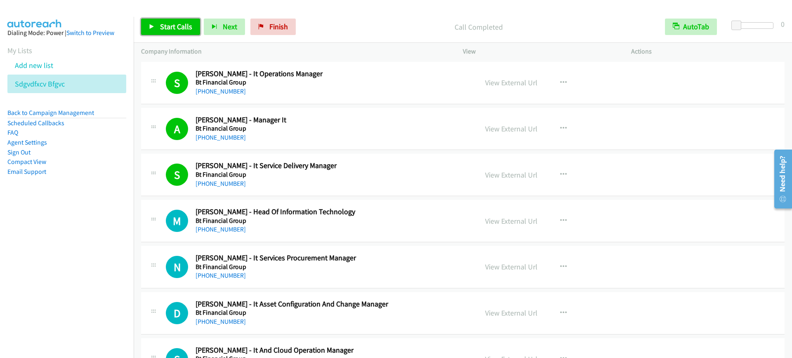
click at [163, 25] on span "Start Calls" at bounding box center [176, 26] width 32 height 9
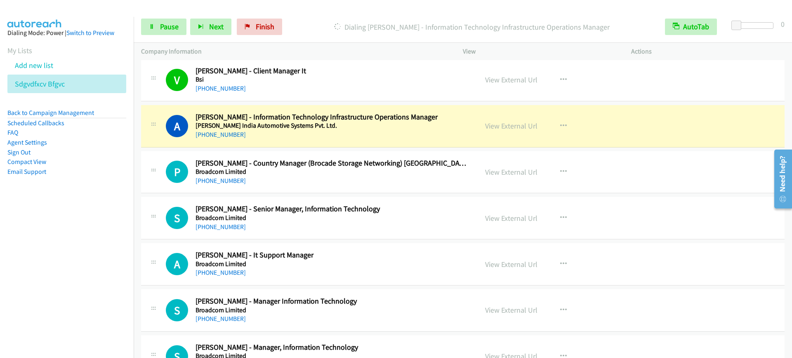
scroll to position [9071, 0]
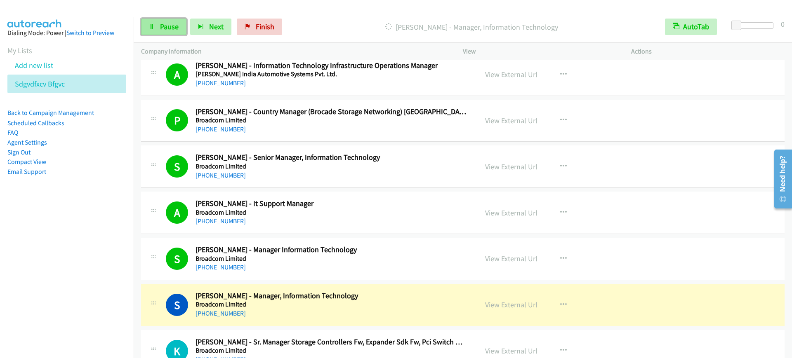
click at [155, 26] on link "Pause" at bounding box center [163, 27] width 45 height 16
